Goal: Transaction & Acquisition: Download file/media

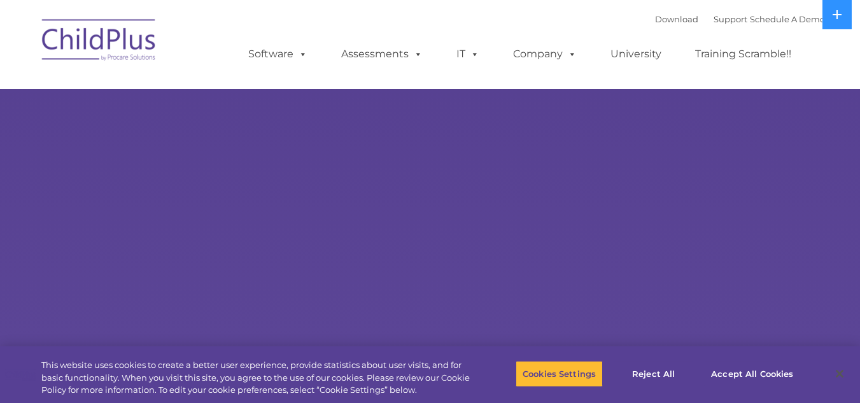
select select "MEDIUM"
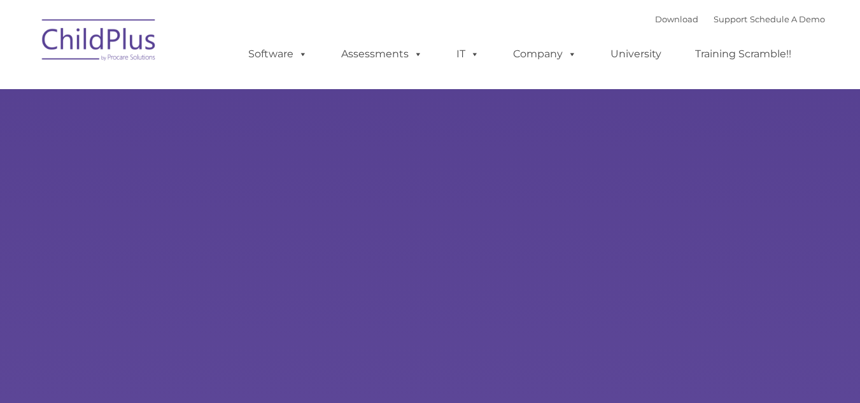
type input ""
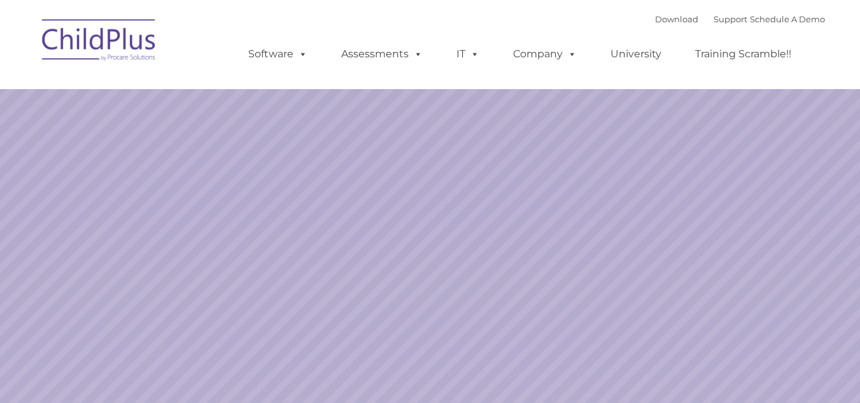
select select "MEDIUM"
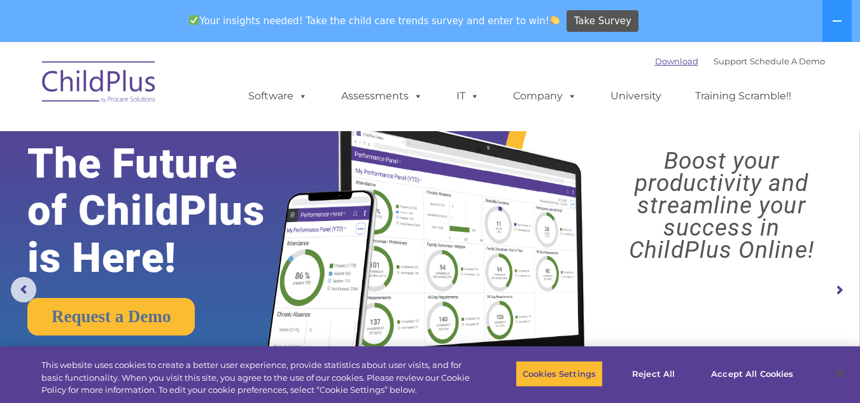
click at [655, 62] on link "Download" at bounding box center [676, 61] width 43 height 10
click at [655, 69] on div "Download Support | Schedule A Demo " at bounding box center [740, 61] width 170 height 19
click at [655, 66] on div "Download Support | Schedule A Demo " at bounding box center [740, 61] width 170 height 19
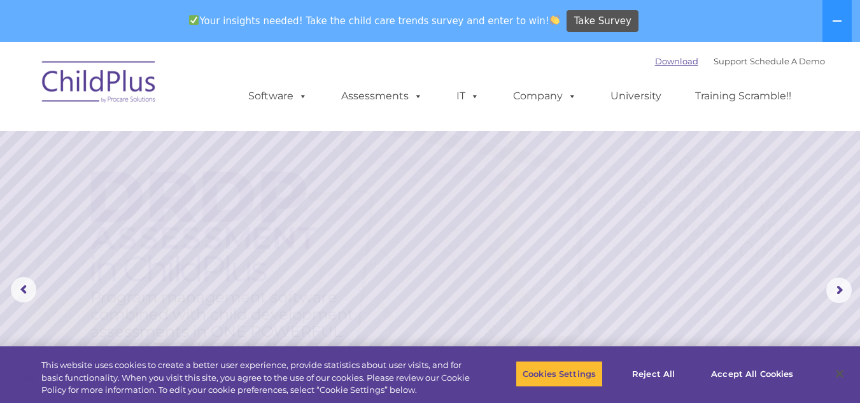
click at [655, 60] on link "Download" at bounding box center [676, 61] width 43 height 10
